Goal: Transaction & Acquisition: Purchase product/service

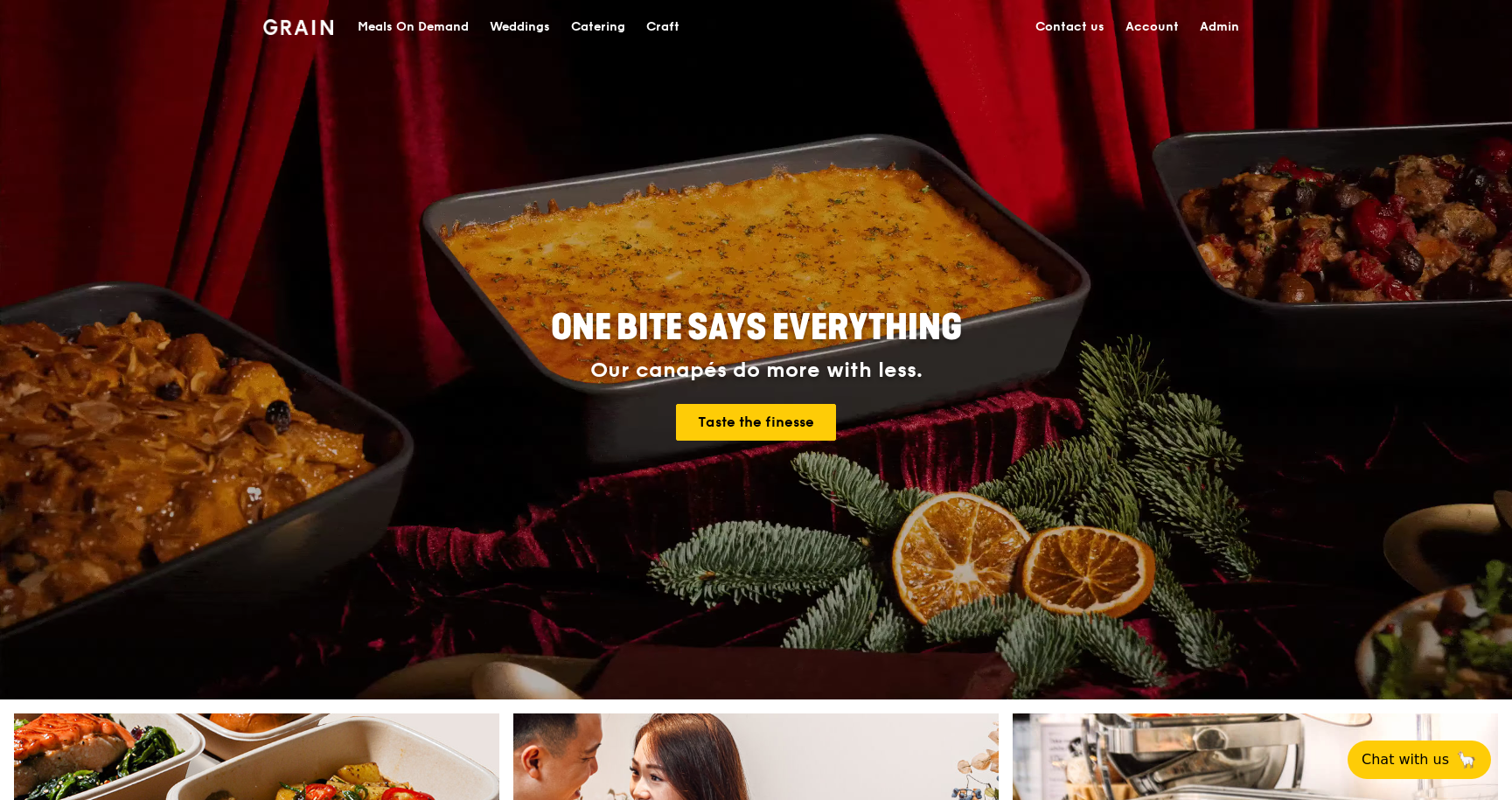
click at [444, 24] on div "Meals On Demand" at bounding box center [414, 27] width 111 height 53
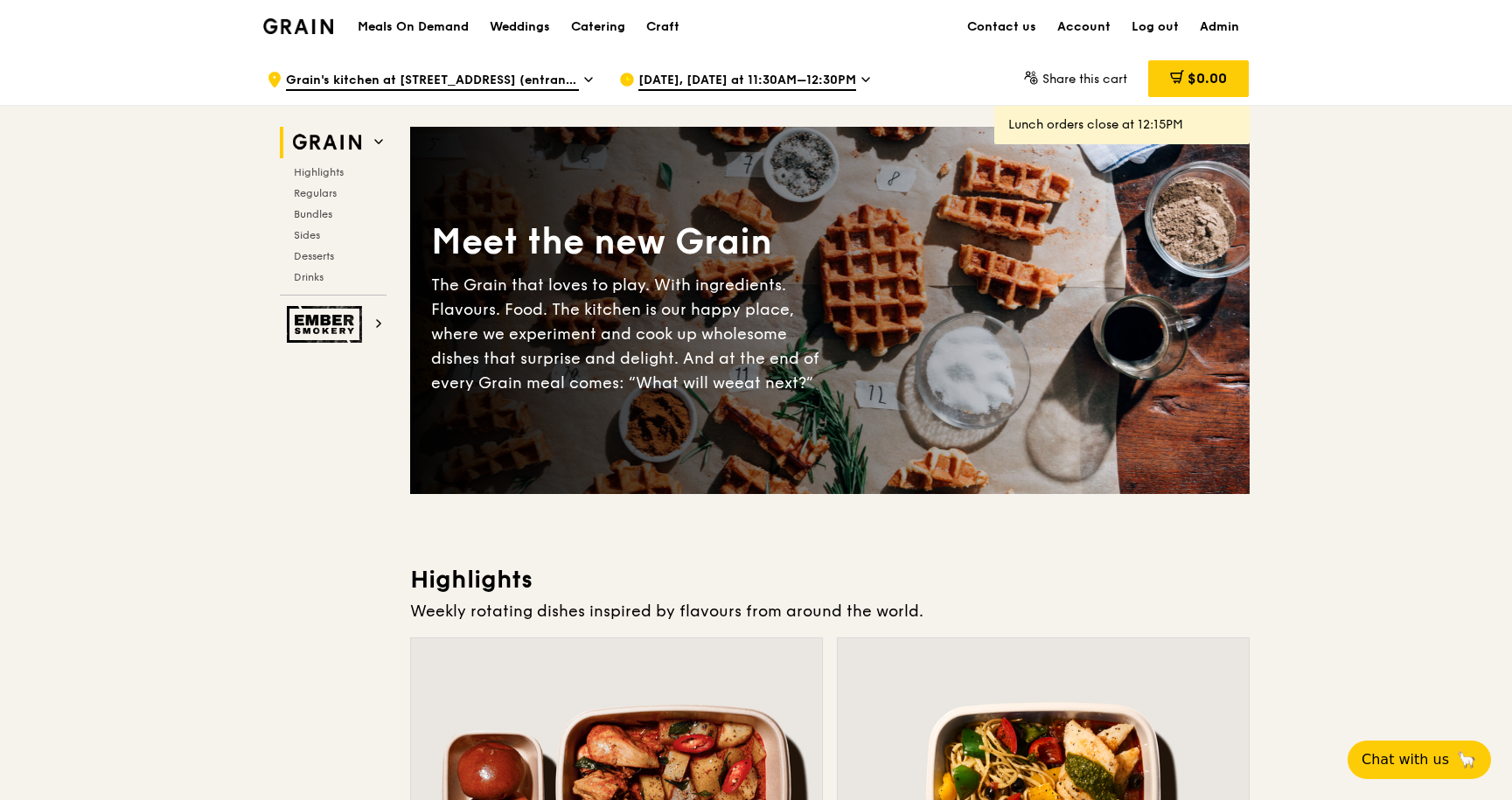
click at [591, 26] on div "Catering" at bounding box center [598, 27] width 54 height 53
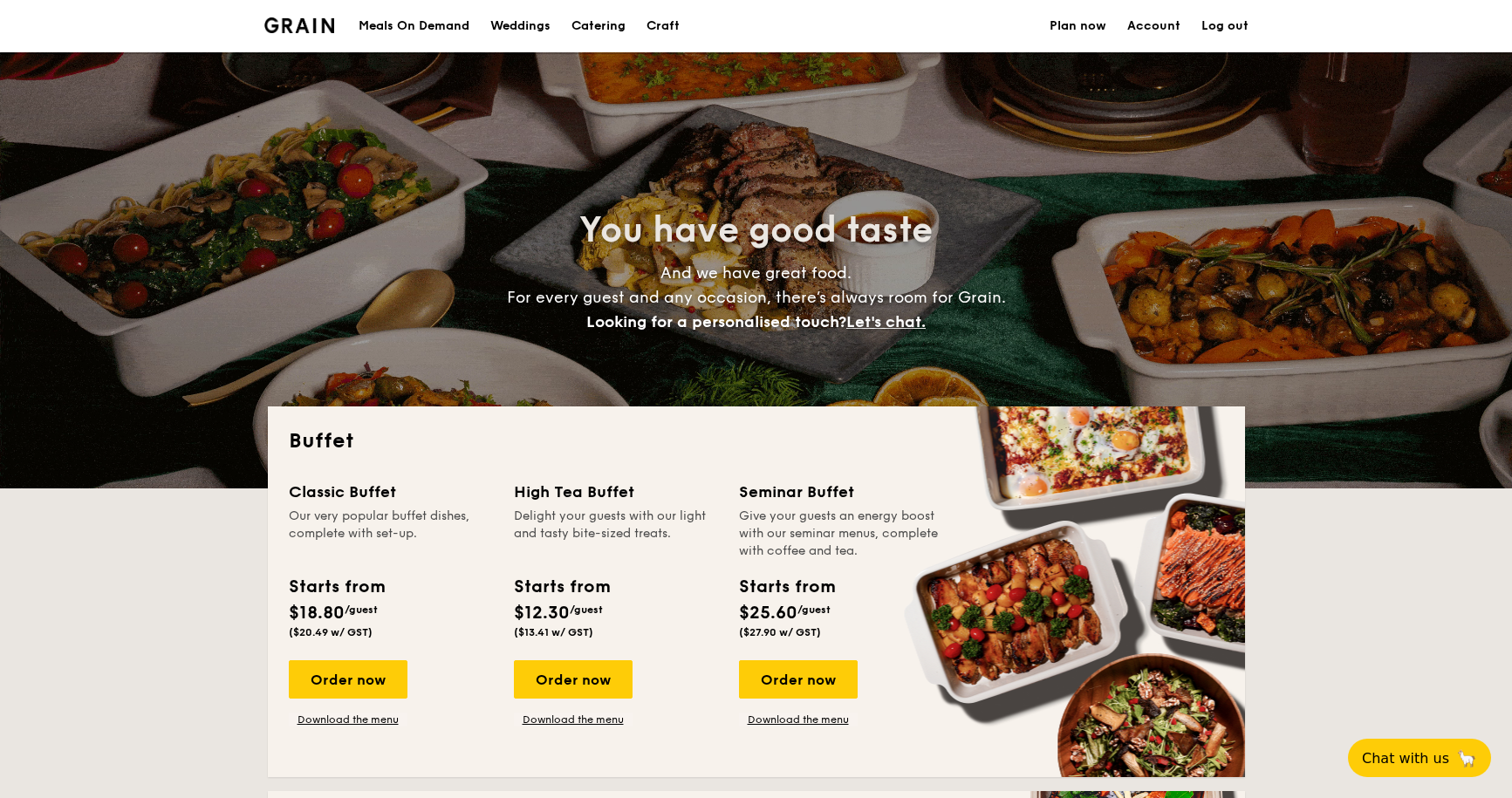
select select
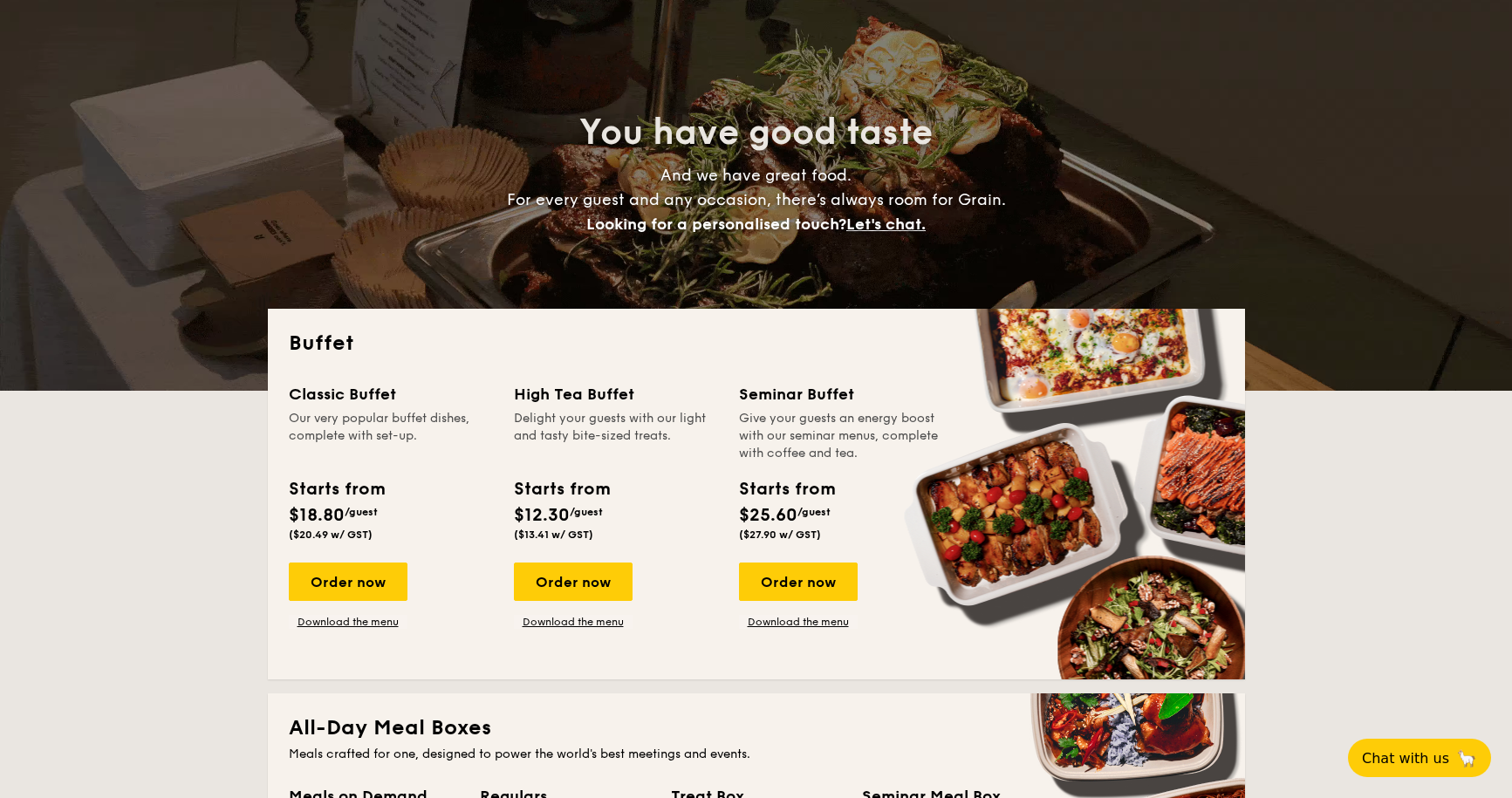
scroll to position [130, 0]
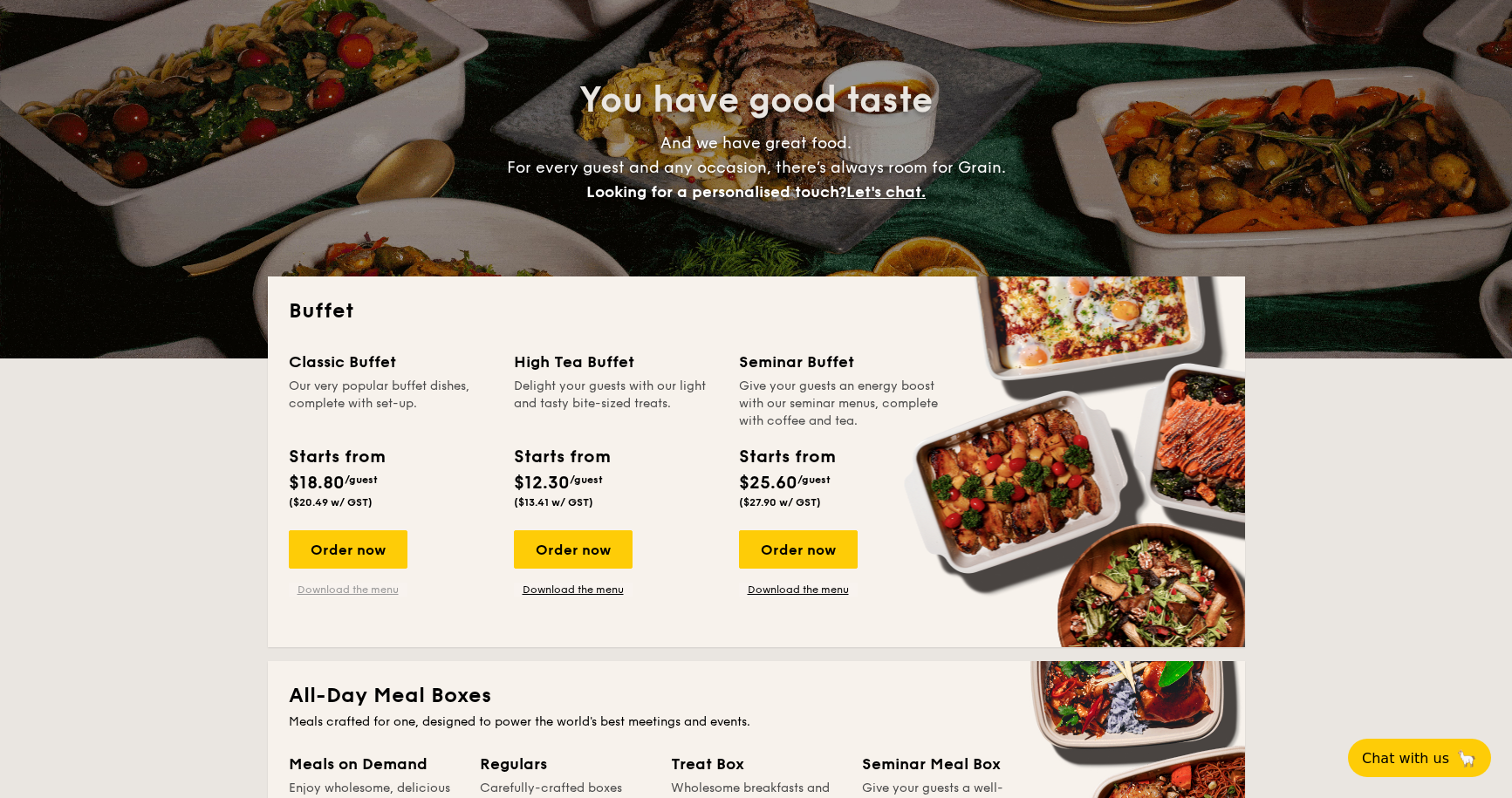
click at [318, 590] on link "Download the menu" at bounding box center [348, 589] width 119 height 14
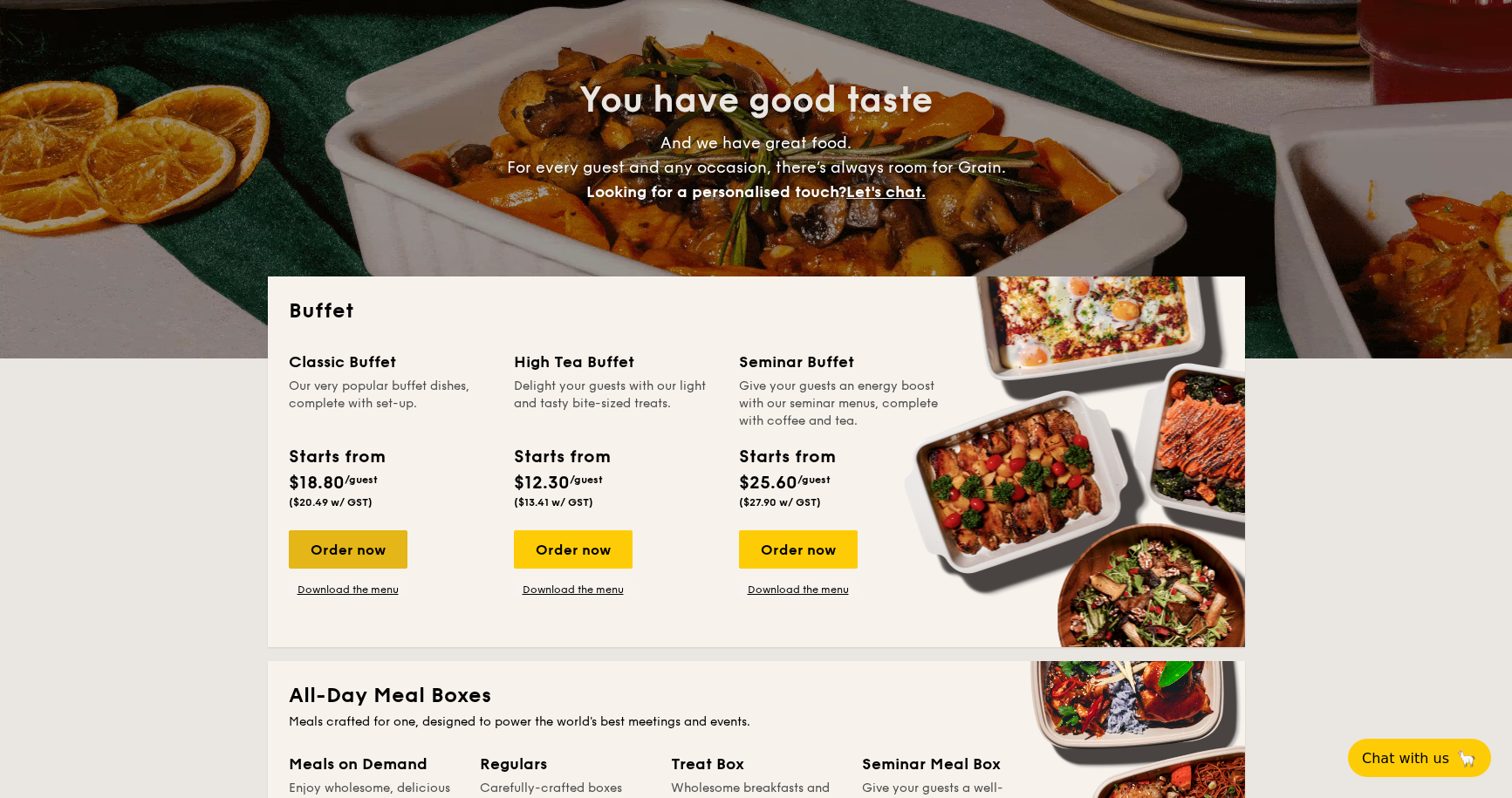
click at [335, 539] on div "Order now" at bounding box center [348, 549] width 119 height 39
